Goal: Task Accomplishment & Management: Manage account settings

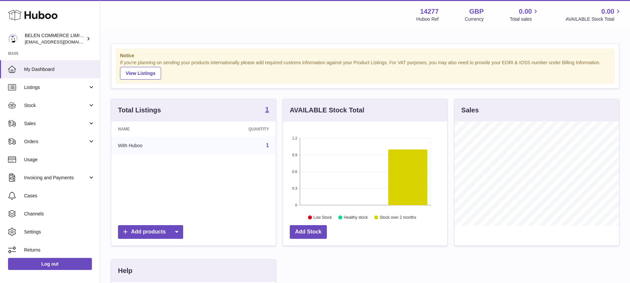
scroll to position [104, 164]
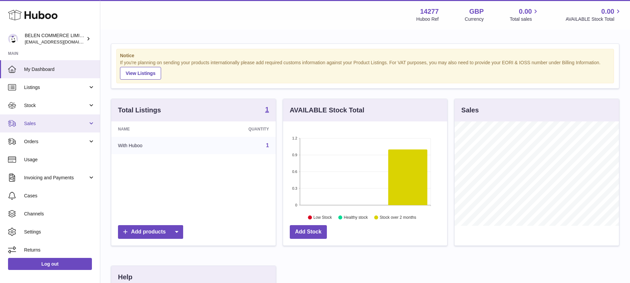
click at [54, 120] on link "Sales" at bounding box center [50, 123] width 100 height 18
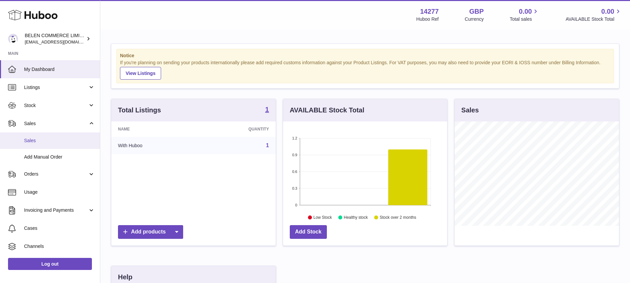
click at [61, 135] on link "Sales" at bounding box center [50, 140] width 100 height 16
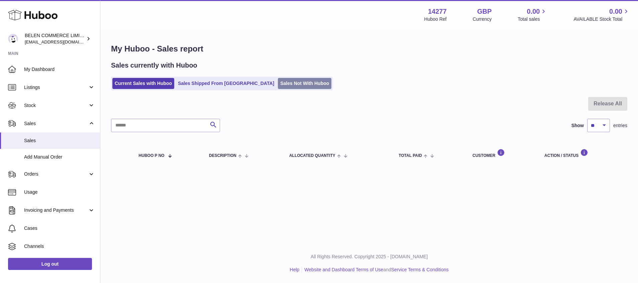
click at [278, 80] on link "Sales Not With Huboo" at bounding box center [305, 83] width 54 height 11
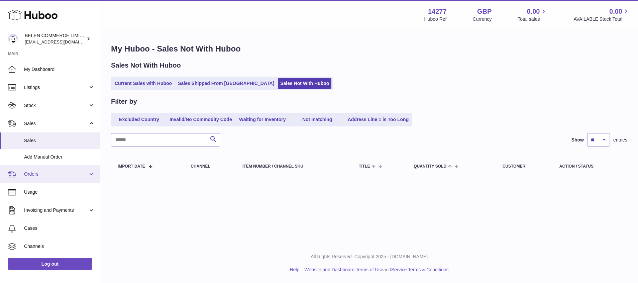
click at [33, 173] on span "Orders" at bounding box center [56, 174] width 64 height 6
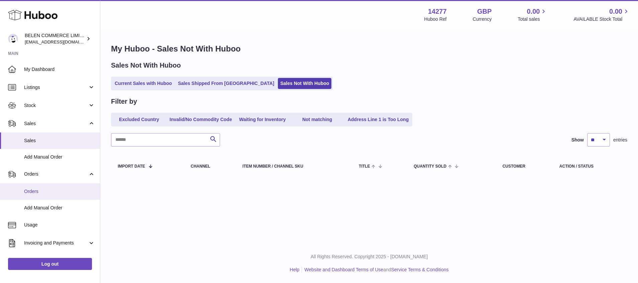
click at [43, 192] on span "Orders" at bounding box center [59, 191] width 71 height 6
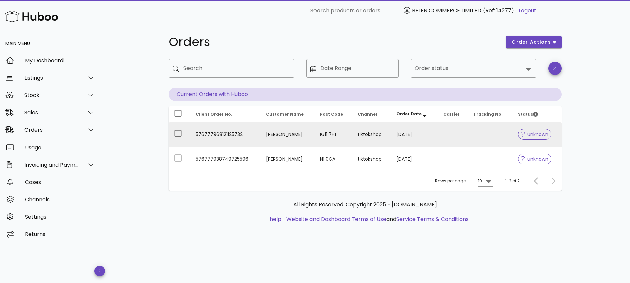
click at [533, 135] on span "unknown" at bounding box center [534, 134] width 27 height 5
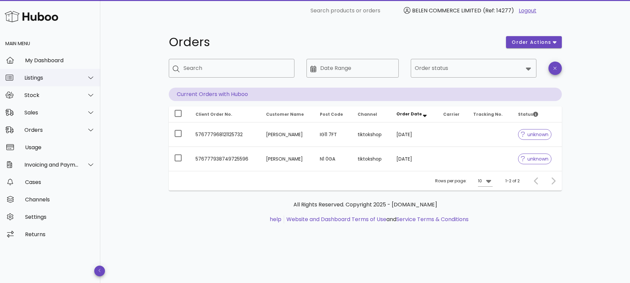
click at [58, 77] on div "Listings" at bounding box center [51, 78] width 55 height 6
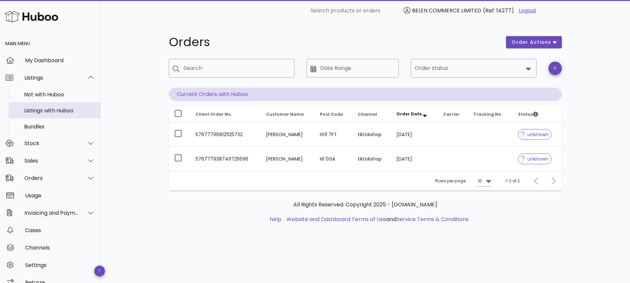
click at [48, 112] on div "Listings with Huboo" at bounding box center [59, 110] width 71 height 6
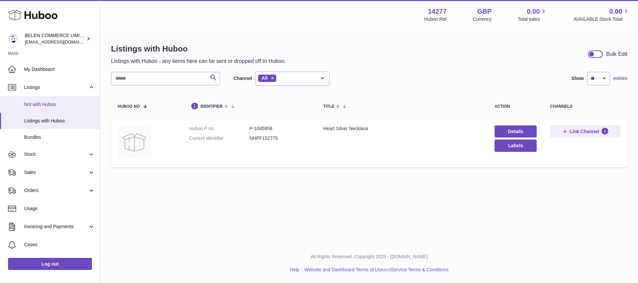
click at [47, 107] on span "Not with Huboo" at bounding box center [59, 104] width 71 height 6
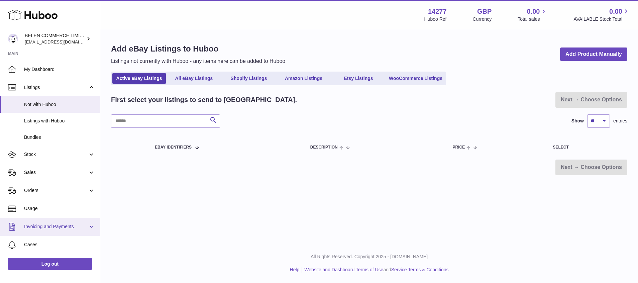
scroll to position [52, 0]
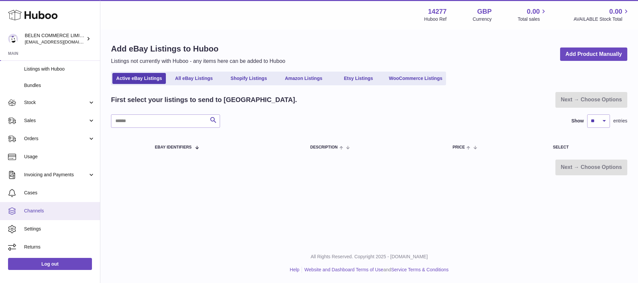
click at [49, 211] on span "Channels" at bounding box center [59, 211] width 71 height 6
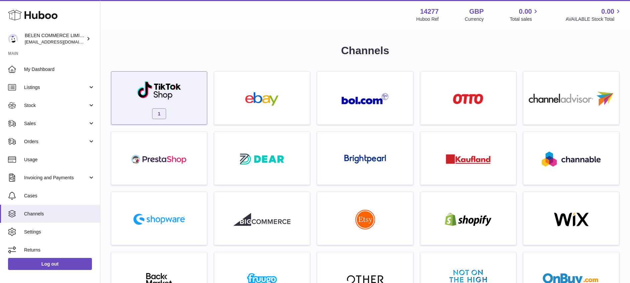
click at [179, 83] on img at bounding box center [159, 90] width 45 height 19
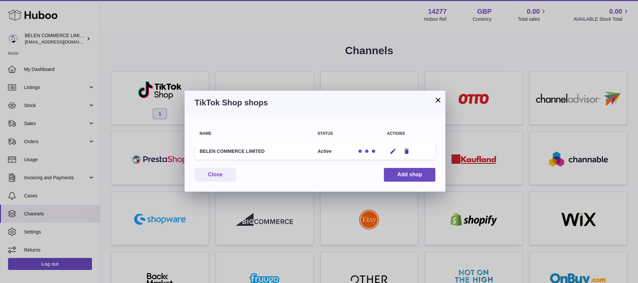
click at [370, 154] on div at bounding box center [367, 151] width 20 height 7
drag, startPoint x: 287, startPoint y: 146, endPoint x: 177, endPoint y: 149, distance: 110.1
click at [177, 149] on div "× TikTok Shop shops Name Status Actions BELEN COMMERCE LIMITED Active Edit Remo…" at bounding box center [319, 141] width 638 height 283
drag, startPoint x: 177, startPoint y: 149, endPoint x: 267, endPoint y: 154, distance: 89.5
click at [267, 154] on td "BELEN COMMERCE LIMITED" at bounding box center [254, 151] width 118 height 17
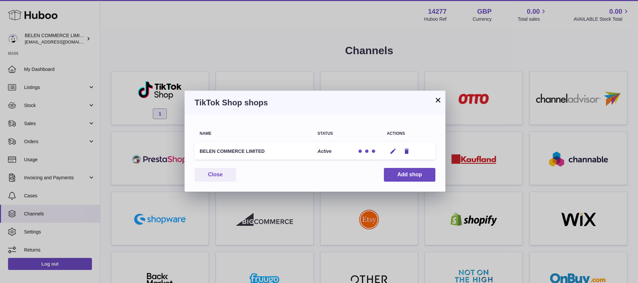
click at [270, 152] on td "BELEN COMMERCE LIMITED" at bounding box center [254, 151] width 118 height 17
drag, startPoint x: 268, startPoint y: 154, endPoint x: 198, endPoint y: 151, distance: 70.0
click at [198, 151] on td "BELEN COMMERCE LIMITED" at bounding box center [254, 151] width 118 height 17
copy td "BELEN COMMERCE LIMITED"
